Goal: Information Seeking & Learning: Learn about a topic

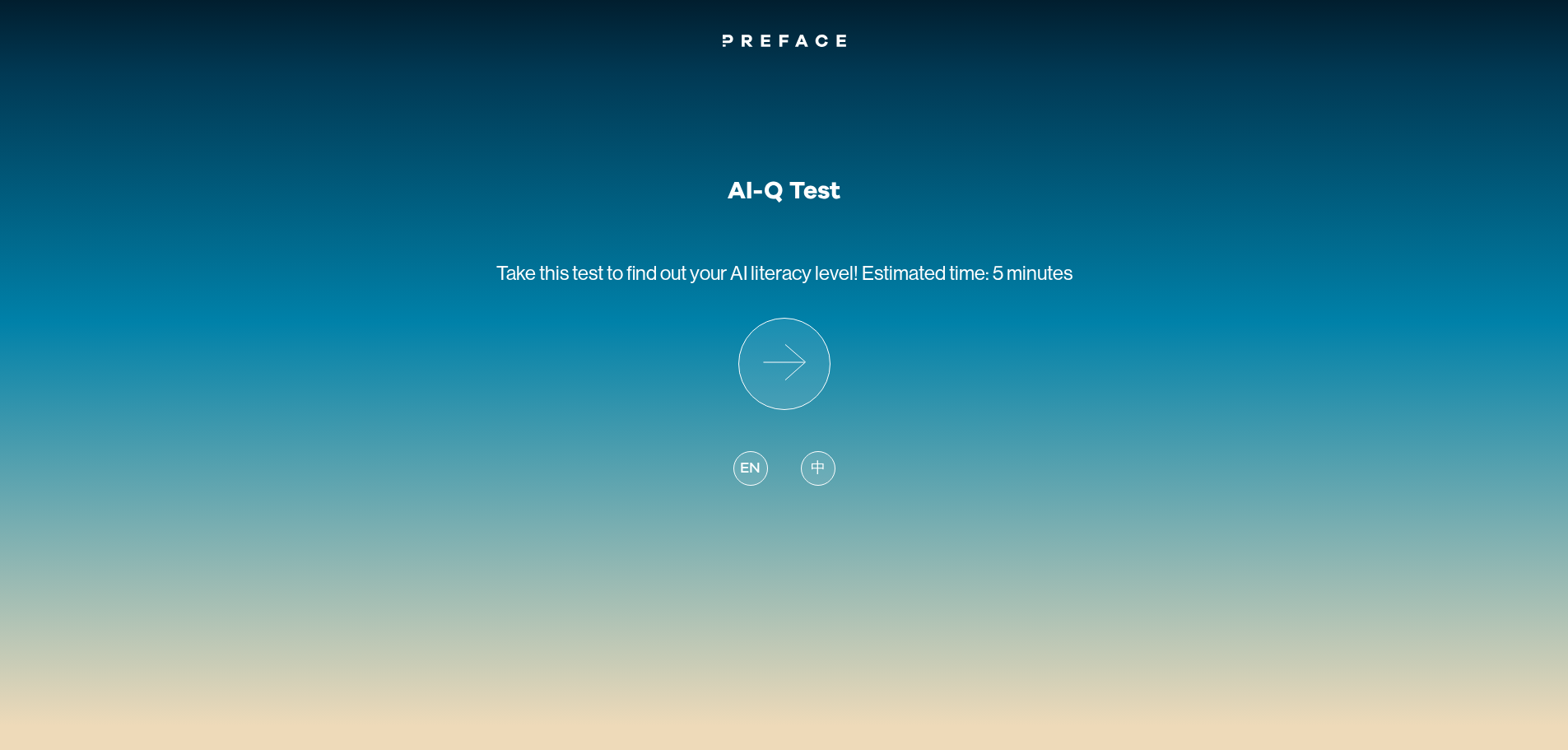
click at [926, 351] on div "AI-Q Test Take this test to find out your AI literacy level! Estimated time: 5 …" at bounding box center [784, 342] width 576 height 332
click at [794, 360] on icon at bounding box center [784, 364] width 90 height 90
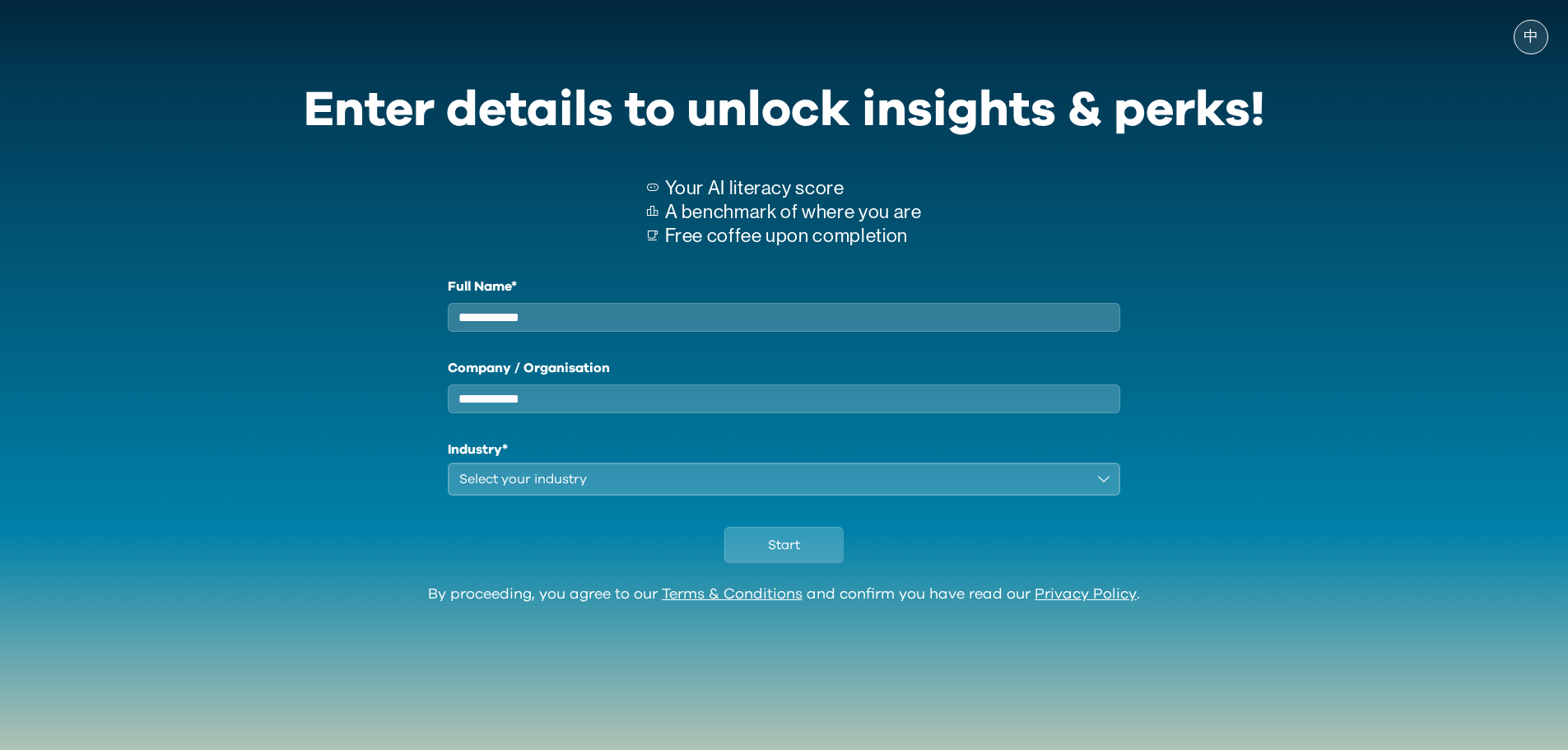
click at [683, 324] on input "Full Name*" at bounding box center [785, 317] width 673 height 29
click at [1438, 507] on div "中 Enter details to unlock insights & perks! Your AI literacy score A benchmark …" at bounding box center [784, 343] width 1568 height 653
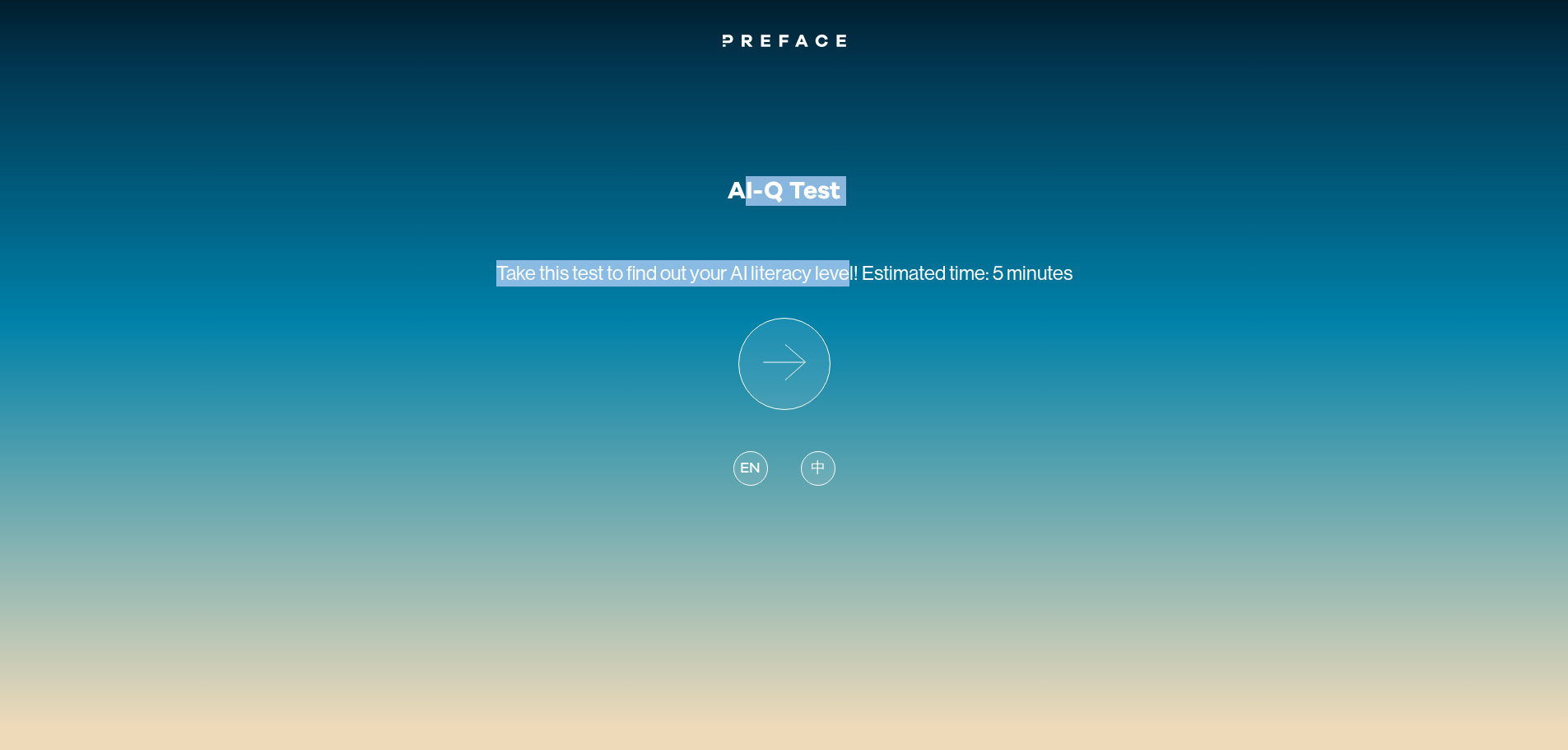
drag, startPoint x: 774, startPoint y: 204, endPoint x: 849, endPoint y: 209, distance: 75.2
click at [849, 209] on div "AI-Q Test Take this test to find out your AI literacy level! Estimated time: 5 …" at bounding box center [784, 342] width 576 height 332
click at [849, 209] on p "Take this test to find out your AI literacy level! Estimated time: 5 minutes" at bounding box center [784, 261] width 576 height 112
drag, startPoint x: 703, startPoint y: 198, endPoint x: 832, endPoint y: 191, distance: 129.2
click at [832, 191] on div "AI-Q Test Take this test to find out your AI literacy level! Estimated time: 5 …" at bounding box center [784, 342] width 576 height 332
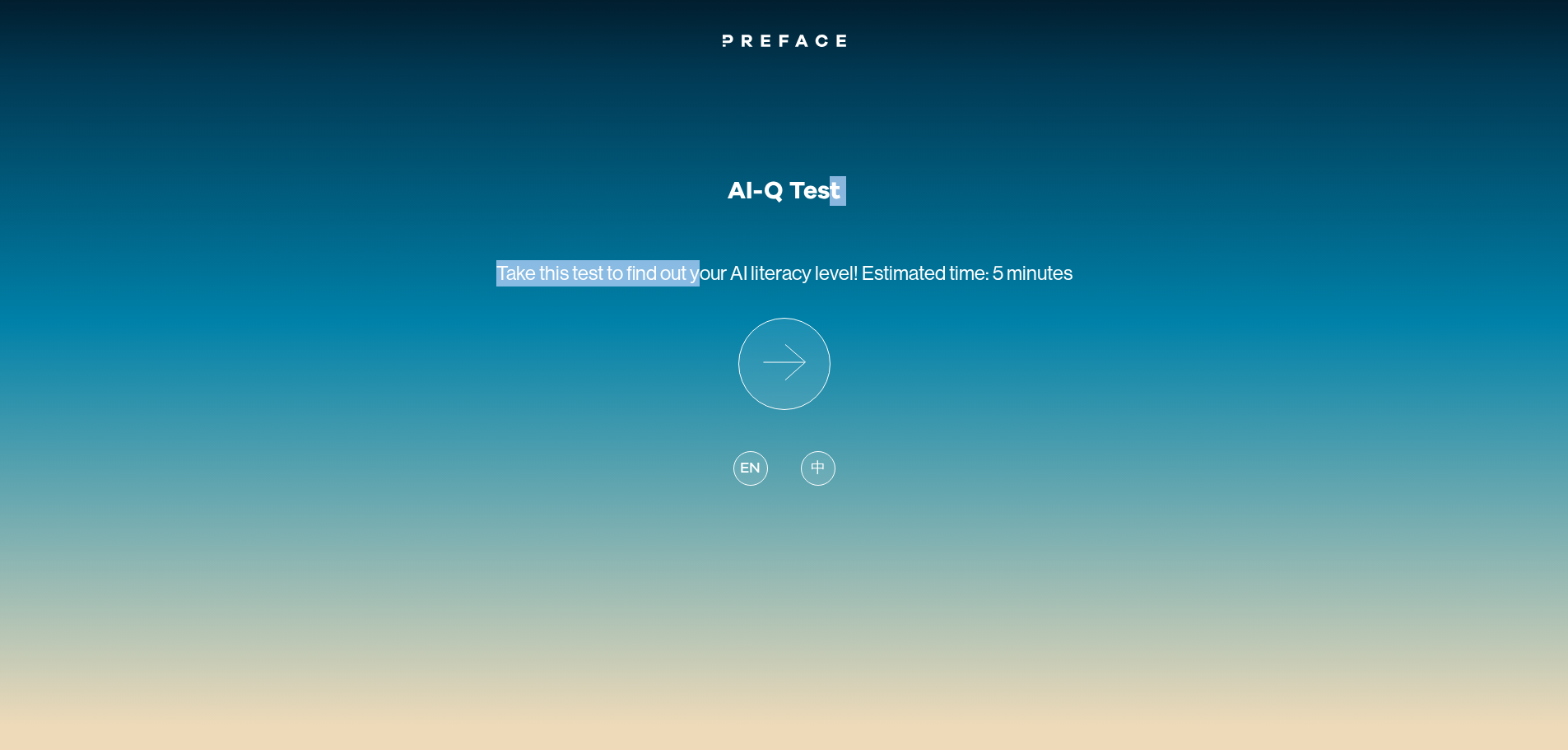
click at [832, 191] on h1 "AI-Q Test" at bounding box center [784, 191] width 113 height 30
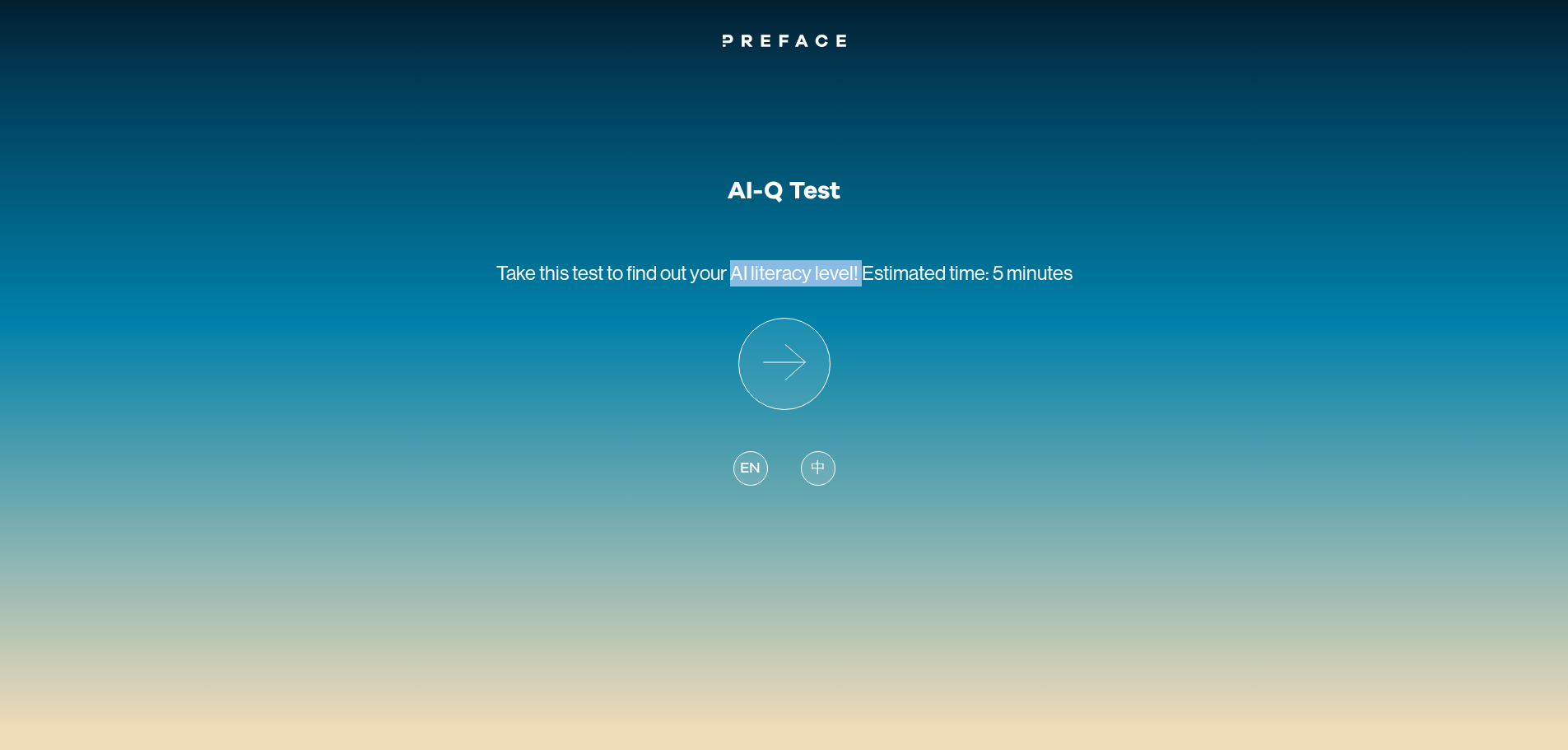
drag, startPoint x: 731, startPoint y: 269, endPoint x: 861, endPoint y: 286, distance: 131.1
click at [861, 286] on p "Take this test to find out your AI literacy level! Estimated time: 5 minutes" at bounding box center [784, 261] width 576 height 112
click at [745, 275] on span "find out your AI literacy level!" at bounding box center [742, 273] width 232 height 23
drag, startPoint x: 735, startPoint y: 277, endPoint x: 1160, endPoint y: 265, distance: 425.2
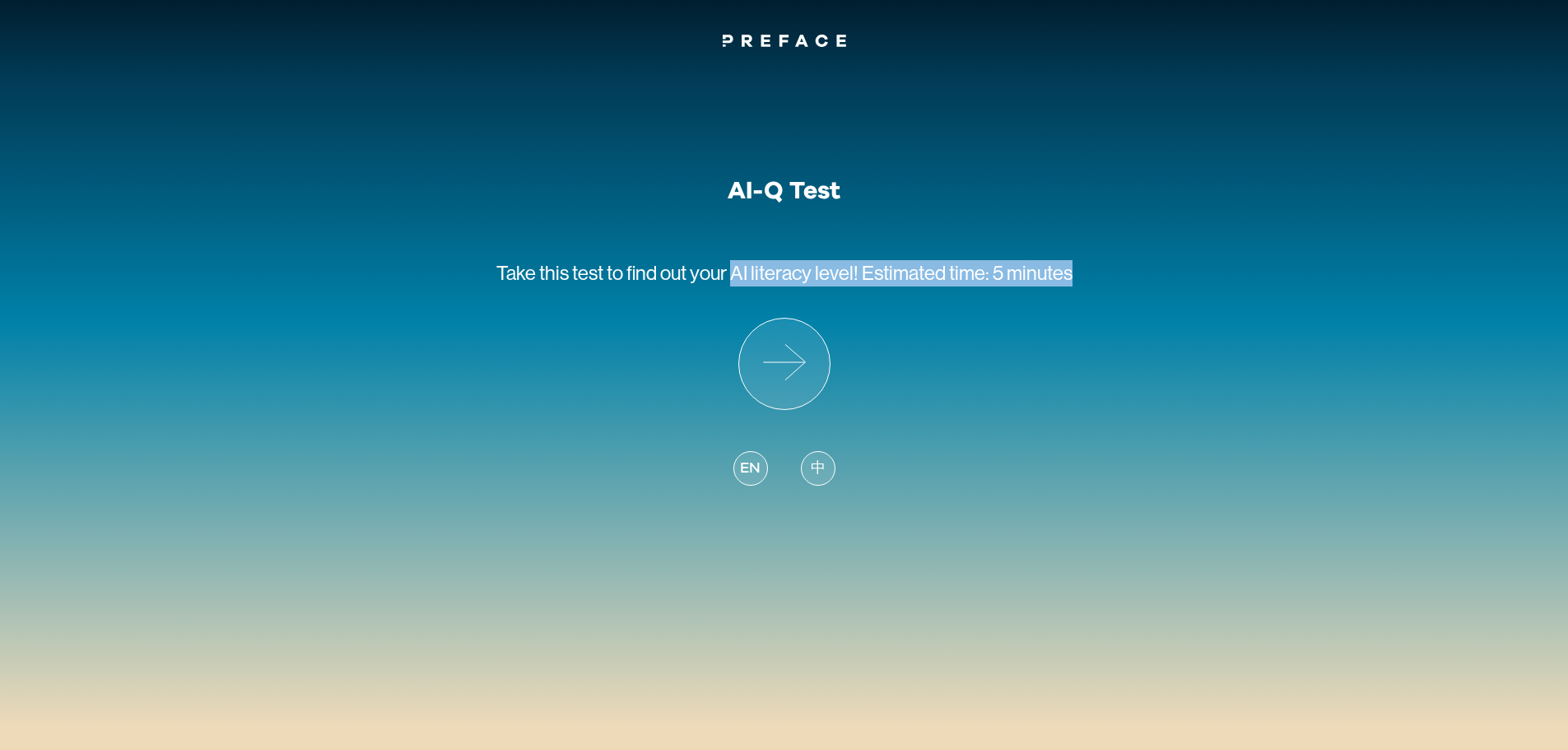
click at [1160, 265] on div "AI-Q Test Take this test to find out your AI literacy level! Estimated time: 5 …" at bounding box center [784, 281] width 1568 height 456
drag, startPoint x: 1092, startPoint y: 271, endPoint x: 598, endPoint y: 277, distance: 494.0
click at [600, 277] on div "AI-Q Test Take this test to find out your AI literacy level! Estimated time: 5 …" at bounding box center [784, 281] width 622 height 456
click at [596, 278] on span "Take this test to" at bounding box center [560, 273] width 127 height 23
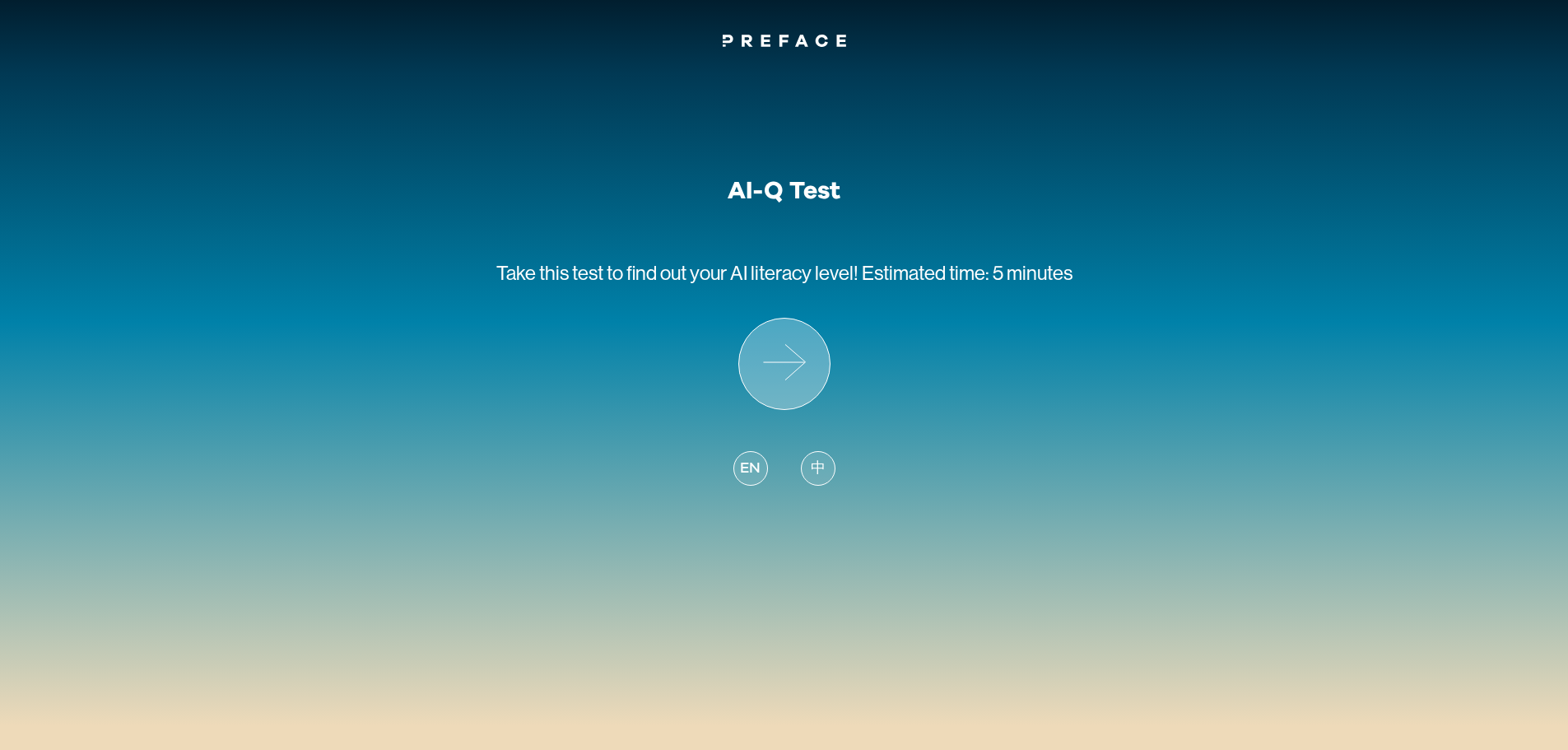
click at [764, 372] on icon at bounding box center [784, 364] width 90 height 90
